Goal: Submit feedback/report problem

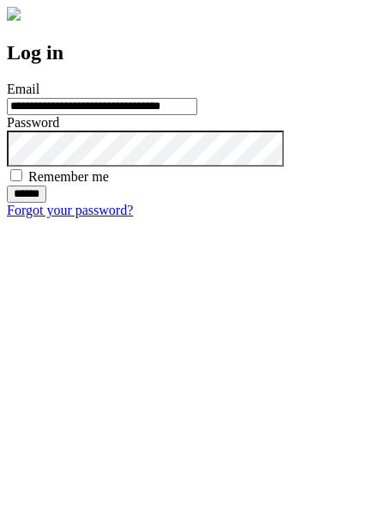
type input "**********"
click at [46, 203] on input "******" at bounding box center [27, 193] width 40 height 17
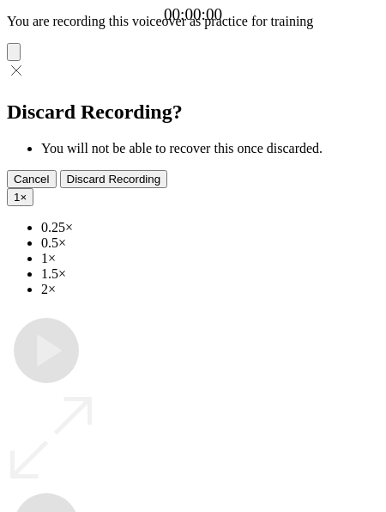
type input "**********"
